Goal: Transaction & Acquisition: Purchase product/service

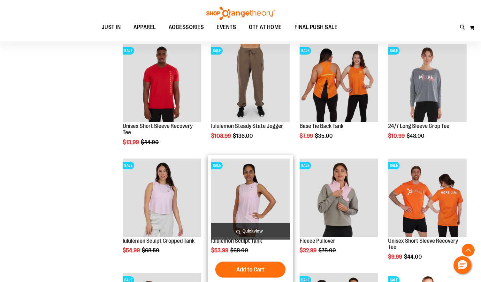
scroll to position [662, 0]
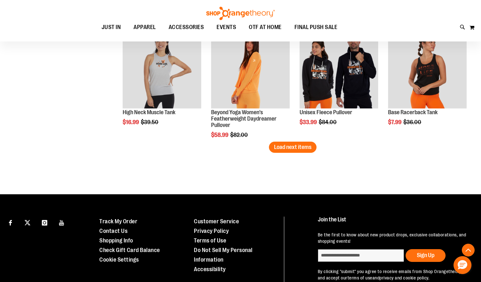
scroll to position [1021, 0]
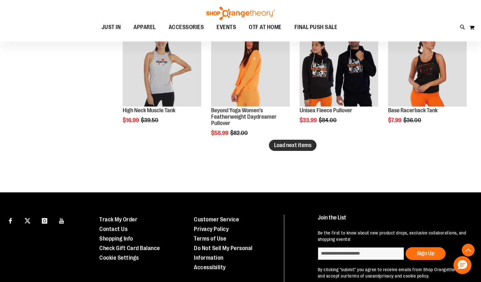
type input "**********"
click at [307, 146] on span "Load next items" at bounding box center [292, 145] width 37 height 6
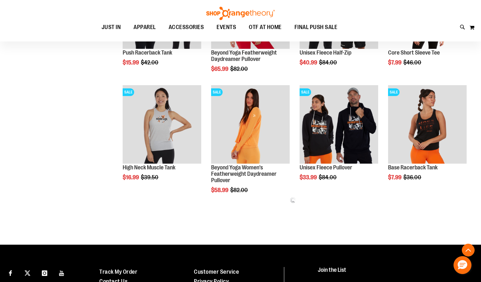
scroll to position [955, 0]
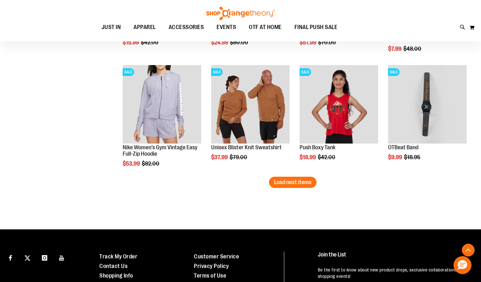
scroll to position [1343, 0]
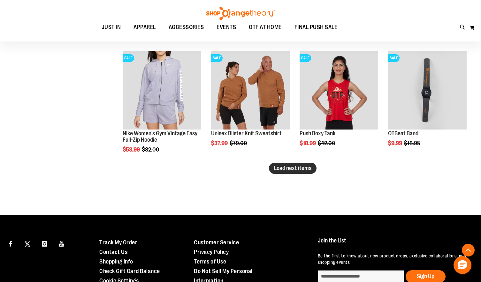
click at [299, 163] on button "Load next items" at bounding box center [293, 168] width 48 height 11
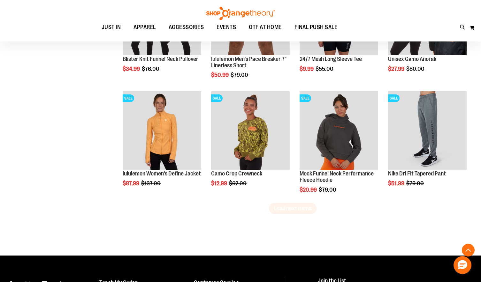
scroll to position [1659, 0]
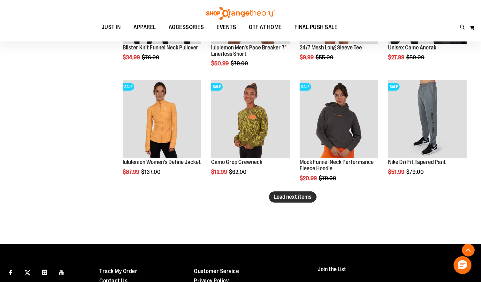
click at [309, 200] on span "Load next items" at bounding box center [292, 197] width 37 height 6
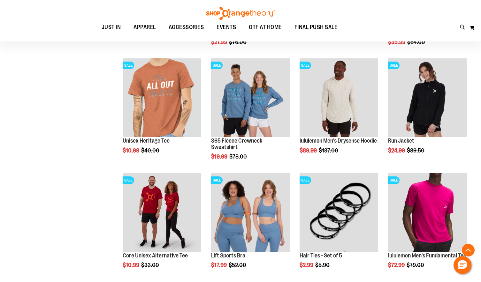
scroll to position [1959, 0]
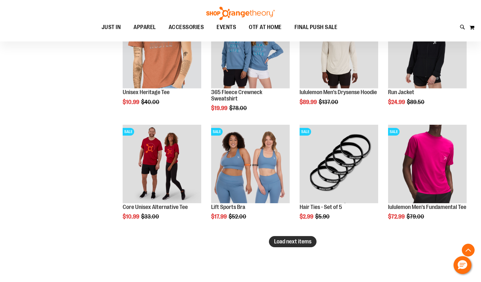
click at [291, 247] on button "Load next items" at bounding box center [293, 241] width 48 height 11
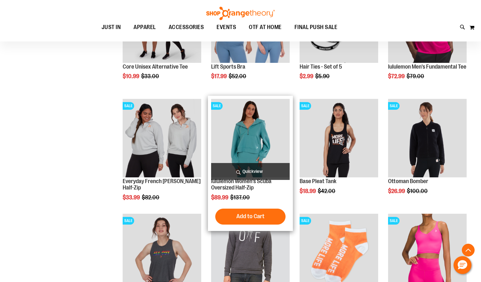
scroll to position [2099, 0]
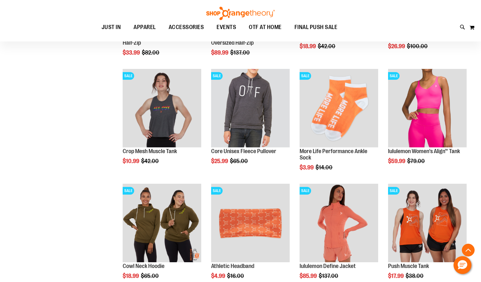
scroll to position [2244, 0]
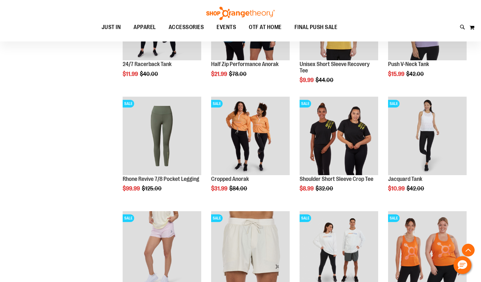
scroll to position [92, 0]
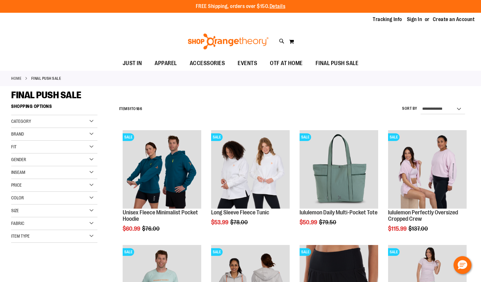
click at [66, 134] on div "Brand" at bounding box center [54, 134] width 86 height 13
click at [23, 167] on link "Orangetheory" at bounding box center [51, 167] width 83 height 7
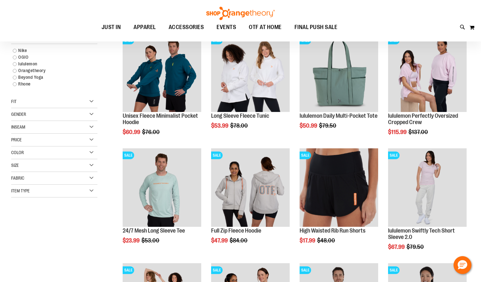
scroll to position [101, 0]
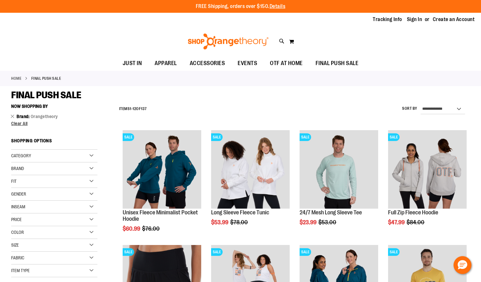
click at [214, 46] on img at bounding box center [228, 42] width 83 height 16
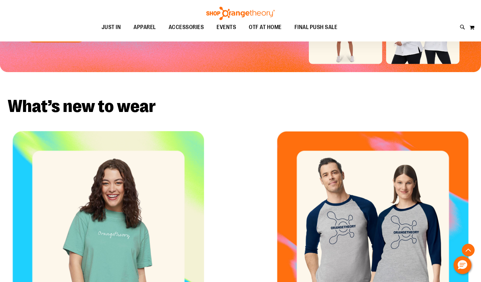
scroll to position [238, 0]
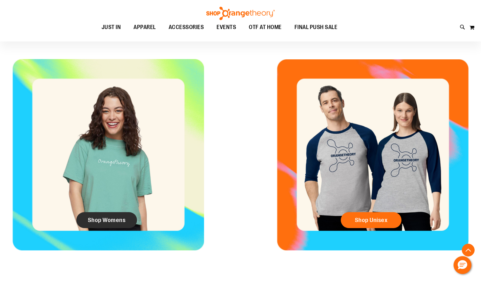
type input "**********"
click at [114, 222] on span "Shop Womens" at bounding box center [107, 220] width 38 height 7
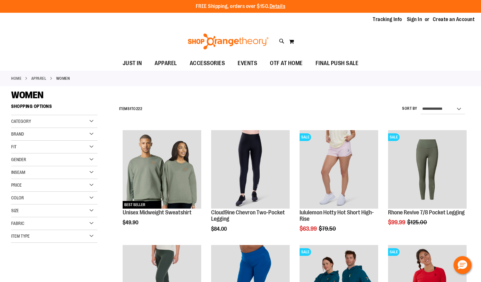
type input "**********"
click at [46, 134] on div "Brand" at bounding box center [54, 134] width 86 height 13
click at [15, 154] on link "lululemon" at bounding box center [51, 154] width 83 height 7
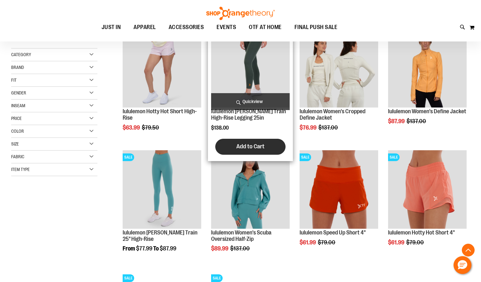
scroll to position [376, 0]
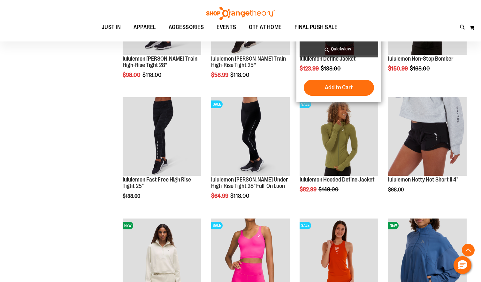
scroll to position [517, 0]
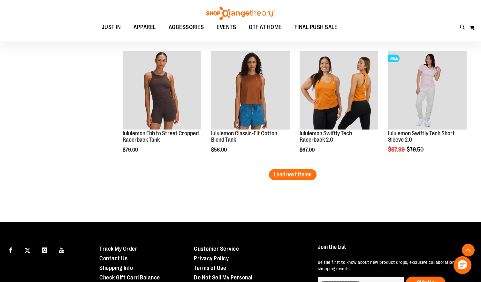
scroll to position [1082, 0]
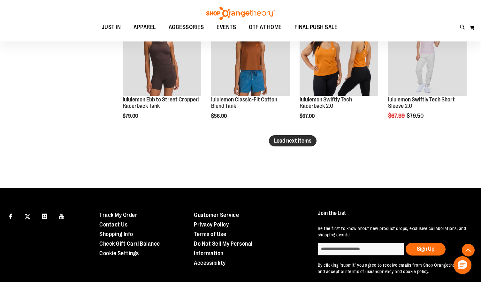
click at [294, 144] on button "Load next items" at bounding box center [293, 140] width 48 height 11
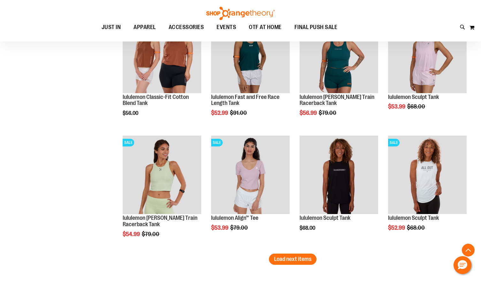
scroll to position [1327, 0]
drag, startPoint x: 290, startPoint y: 261, endPoint x: 294, endPoint y: 261, distance: 4.2
click at [290, 261] on span "Load next items" at bounding box center [292, 259] width 37 height 6
